Goal: Find specific page/section: Find specific page/section

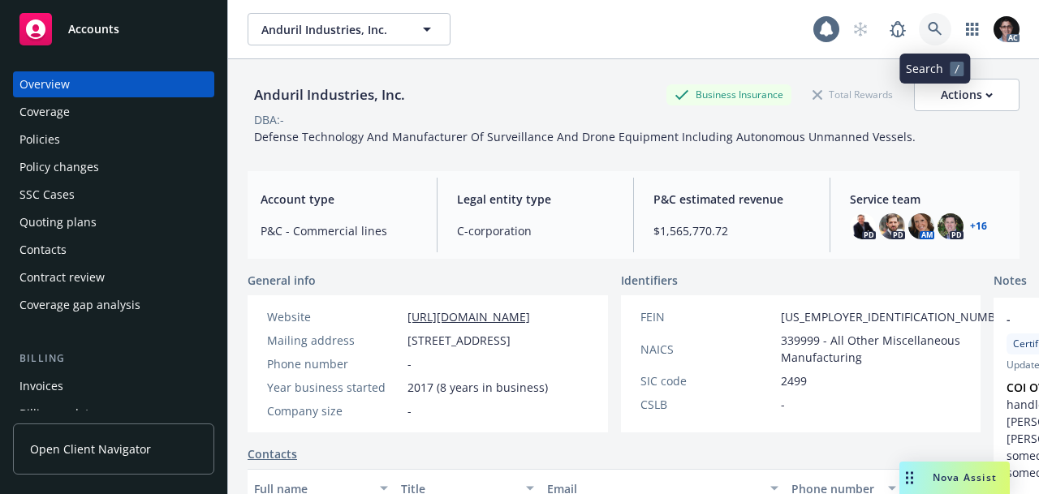
click at [939, 27] on icon at bounding box center [935, 29] width 15 height 15
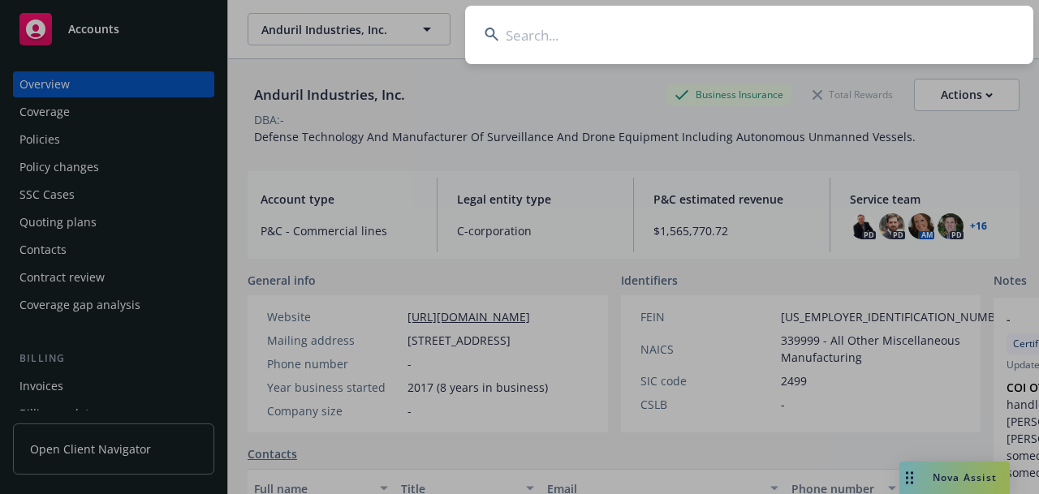
click at [645, 38] on input at bounding box center [749, 35] width 568 height 58
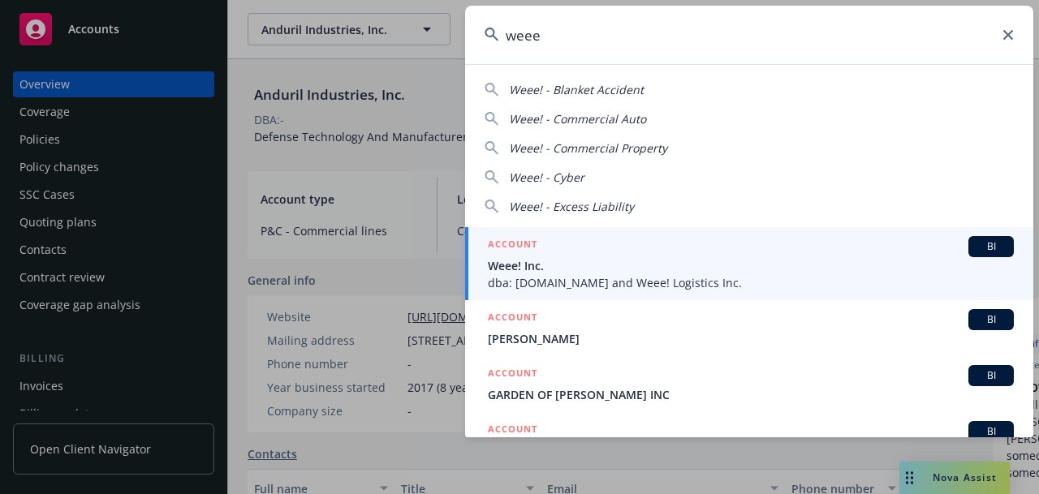
type input "weee"
click at [992, 241] on span "BI" at bounding box center [991, 247] width 32 height 15
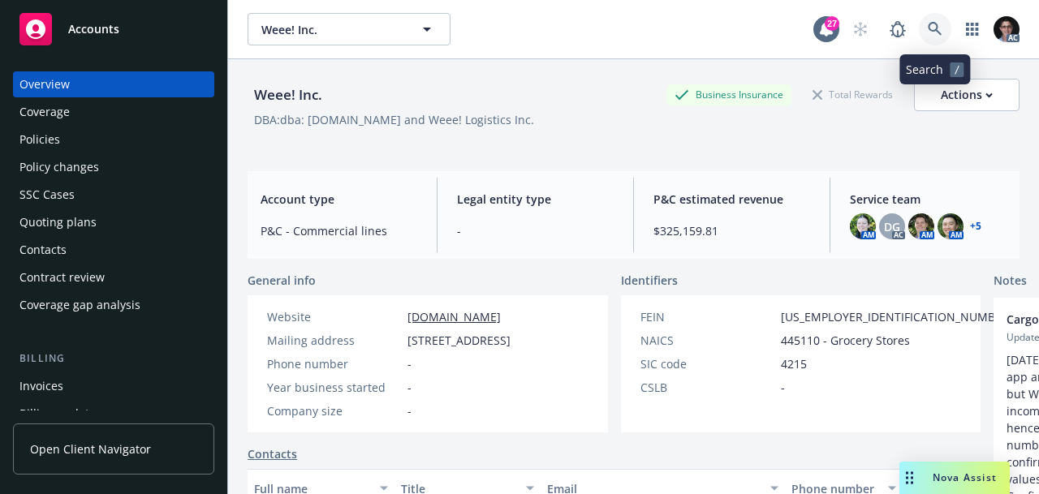
click at [937, 28] on icon at bounding box center [935, 29] width 14 height 14
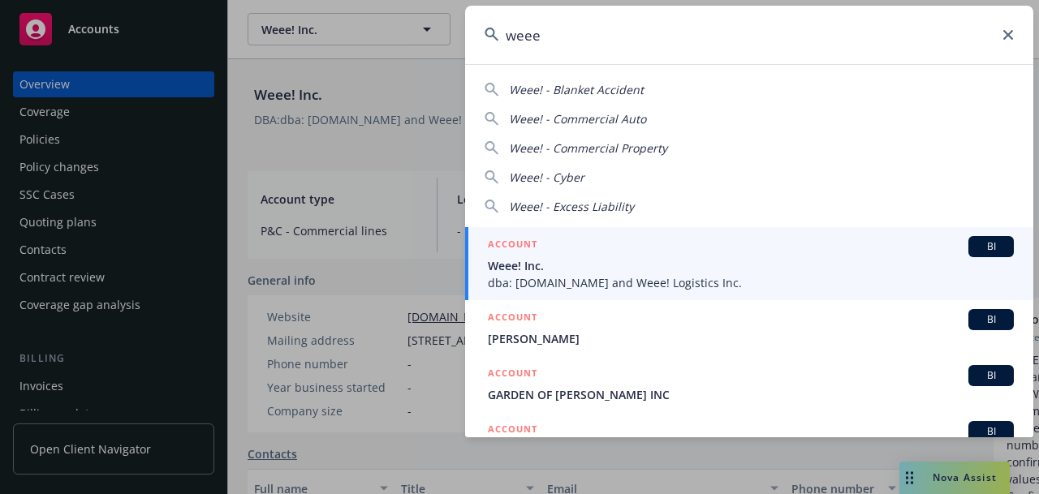
type input "weee"
click at [987, 244] on span "BI" at bounding box center [991, 247] width 32 height 15
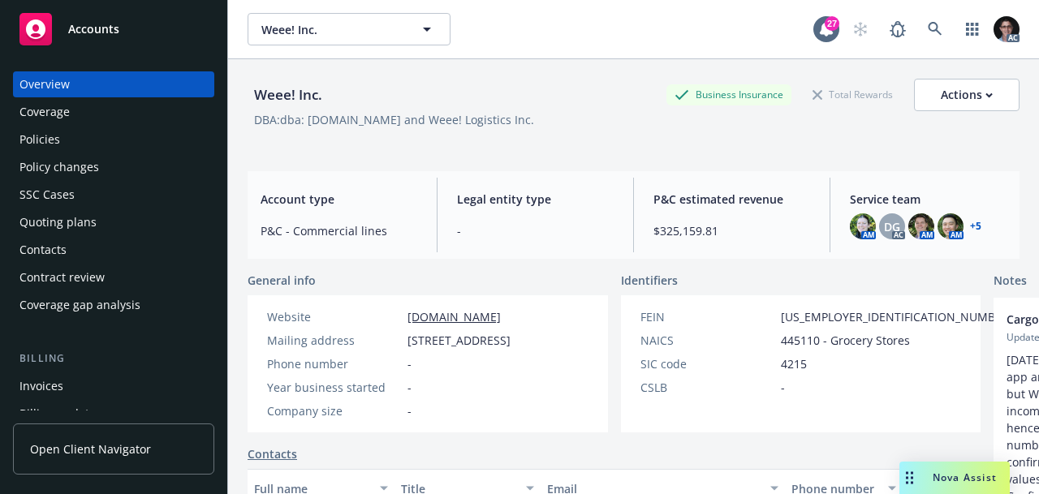
click at [71, 140] on div "Policies" at bounding box center [113, 140] width 188 height 26
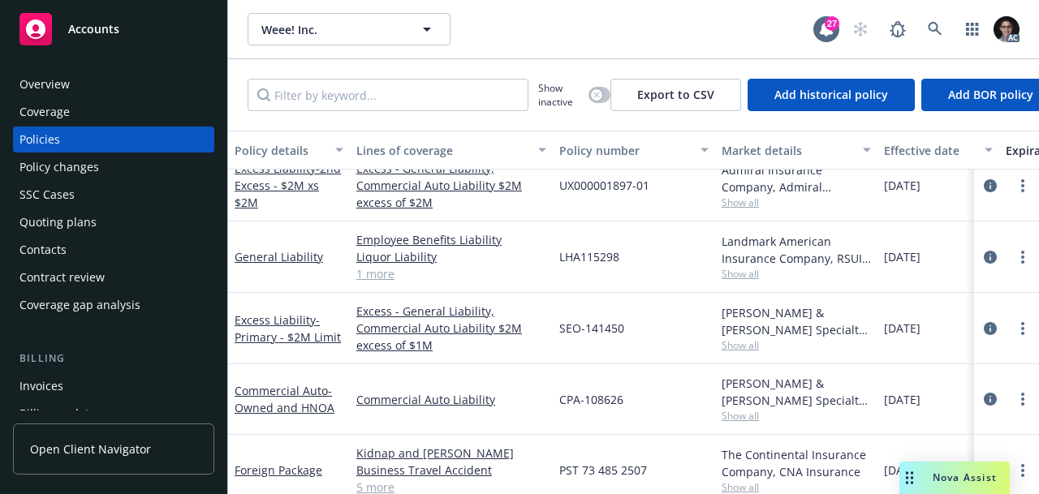
scroll to position [606, 0]
